Goal: Task Accomplishment & Management: Manage account settings

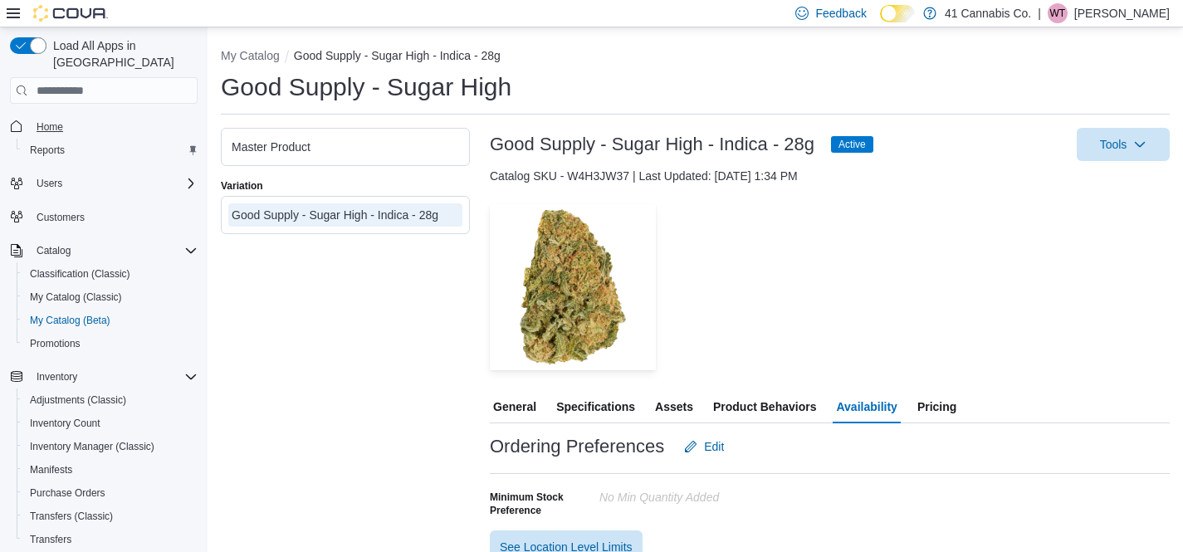
scroll to position [159, 0]
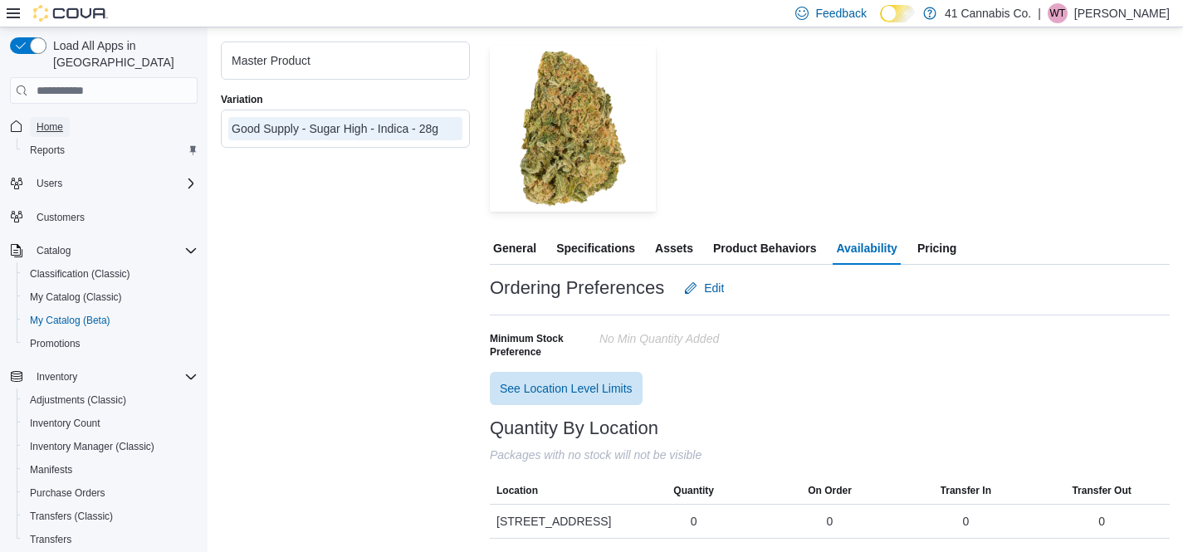
click at [47, 120] on span "Home" at bounding box center [50, 126] width 27 height 13
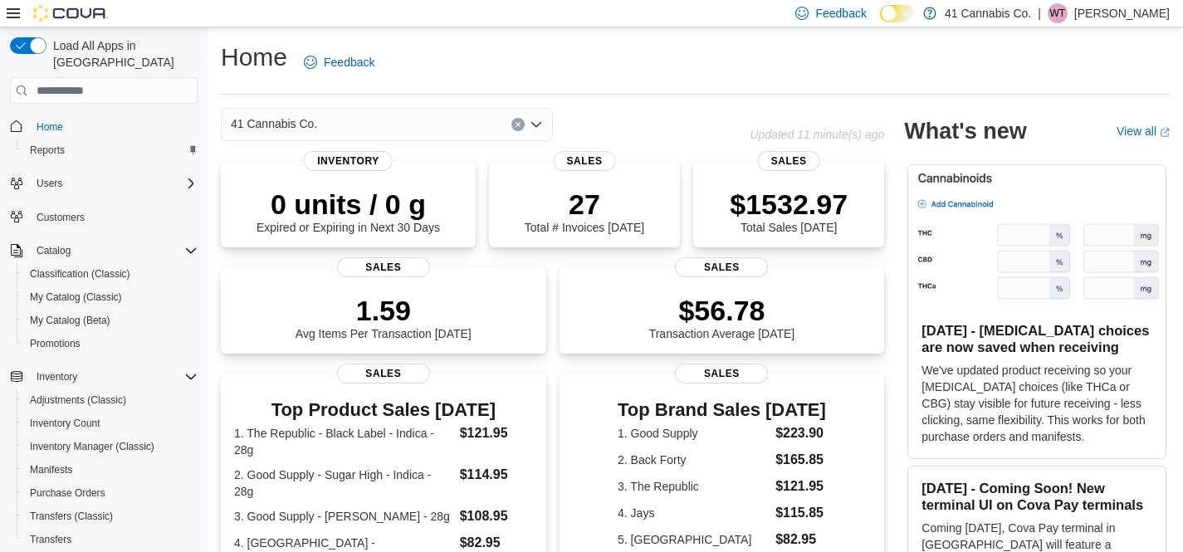
click at [1079, 16] on p "[PERSON_NAME]" at bounding box center [1123, 13] width 96 height 20
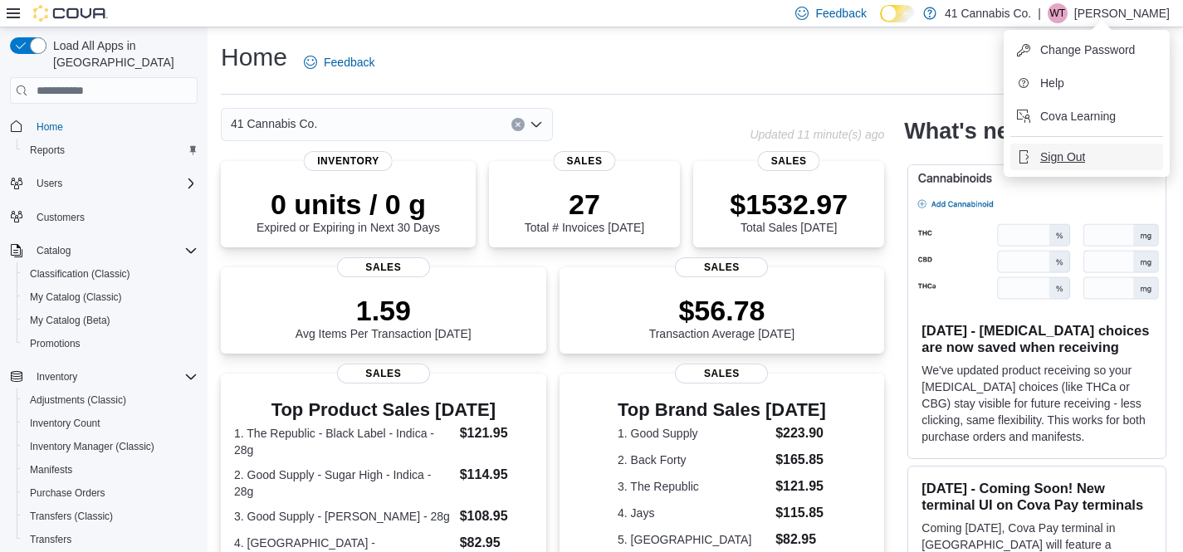
click at [1047, 159] on span "Sign Out" at bounding box center [1063, 157] width 45 height 17
